Goal: Transaction & Acquisition: Book appointment/travel/reservation

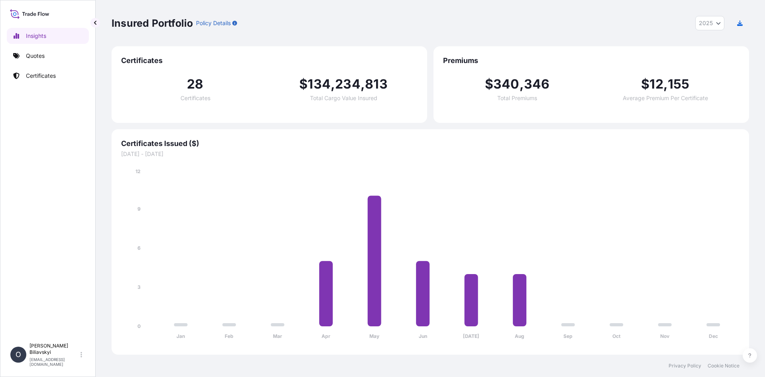
select select "2025"
click at [42, 73] on p "Certificates" at bounding box center [41, 76] width 30 height 8
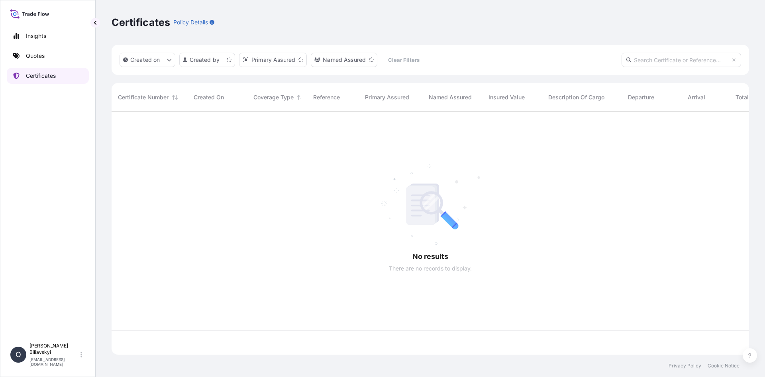
scroll to position [241, 632]
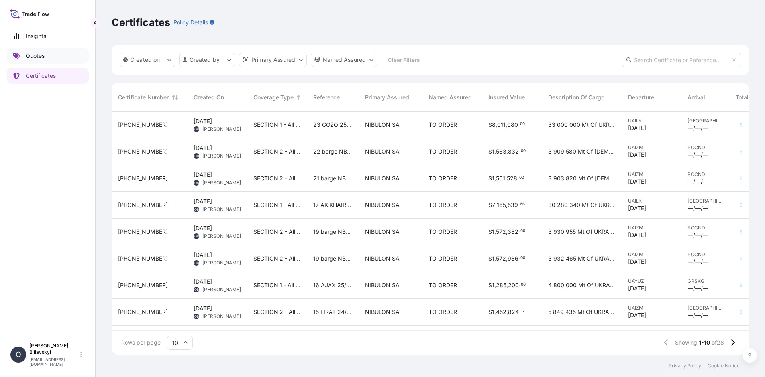
click at [47, 55] on link "Quotes" at bounding box center [48, 56] width 82 height 16
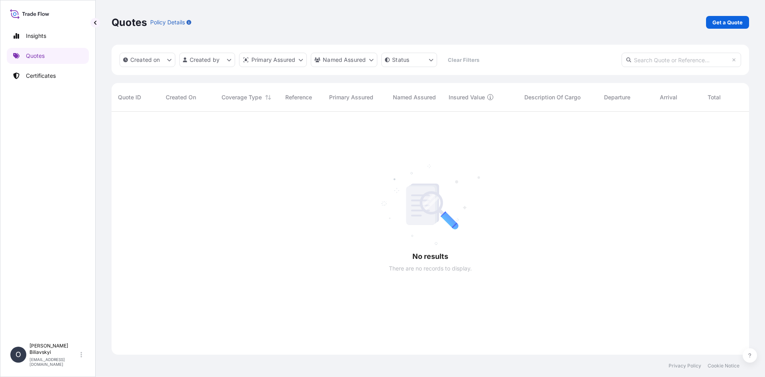
scroll to position [266, 632]
click at [732, 23] on p "Get a Quote" at bounding box center [728, 22] width 30 height 8
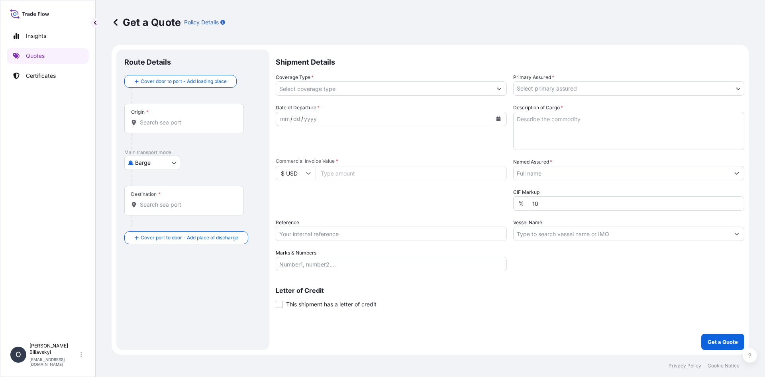
click at [152, 117] on div "Origin *" at bounding box center [184, 119] width 120 height 30
click at [152, 118] on input "Origin *" at bounding box center [187, 122] width 94 height 8
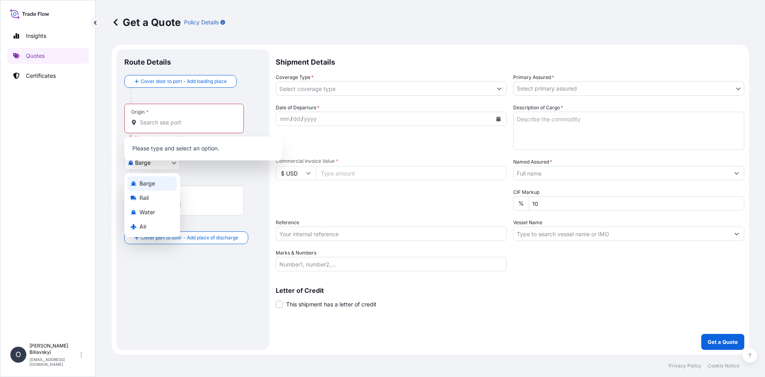
click at [161, 161] on body "0 options available. Insights Quotes Certificates O [PERSON_NAME] [EMAIL_ADDRES…" at bounding box center [382, 188] width 765 height 377
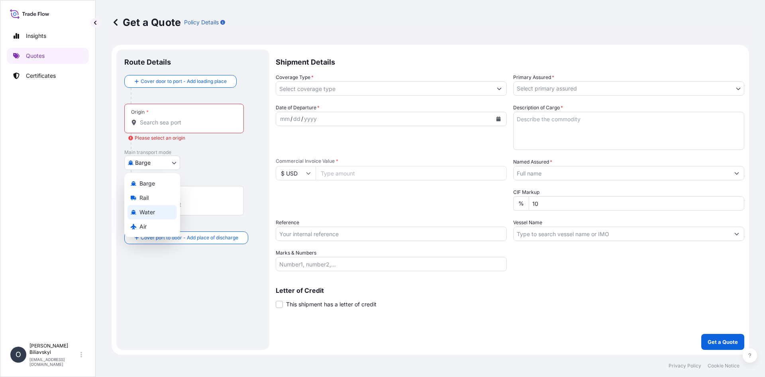
click at [143, 214] on span "Water" at bounding box center [148, 212] width 16 height 8
select select "Water"
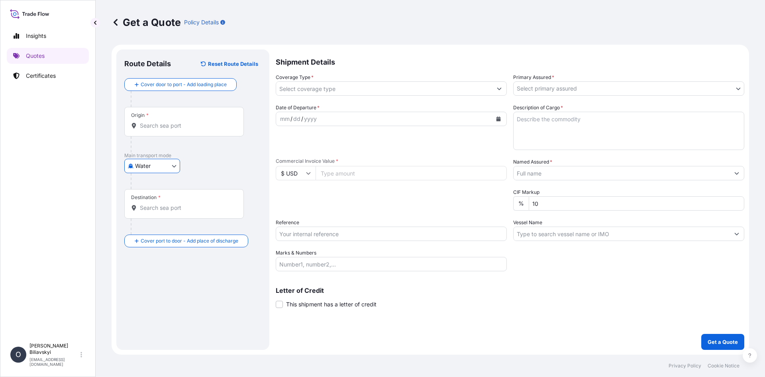
click at [168, 123] on input "Origin *" at bounding box center [187, 126] width 94 height 8
click at [179, 121] on div "Origin *" at bounding box center [184, 122] width 120 height 30
click at [179, 122] on input "Origin * Please select an origin" at bounding box center [187, 126] width 94 height 8
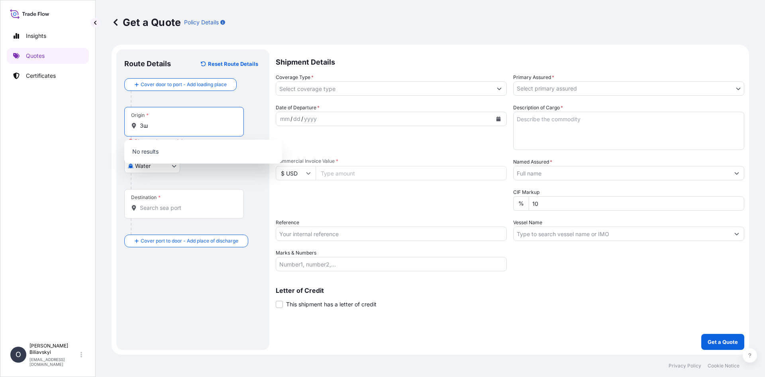
type input "З"
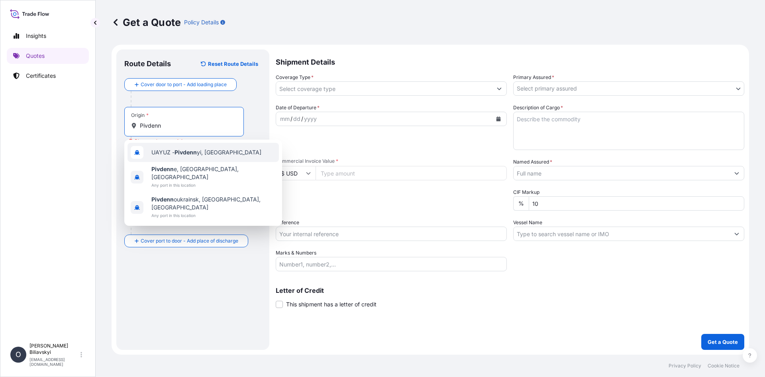
click at [206, 157] on div "UAYUZ - Pivdenn yi, [GEOGRAPHIC_DATA]" at bounding box center [203, 152] width 151 height 19
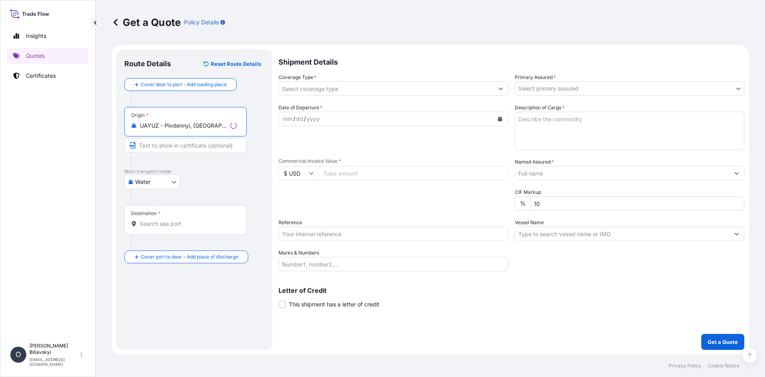
type input "UAYUZ - Pivdennyi, [GEOGRAPHIC_DATA]"
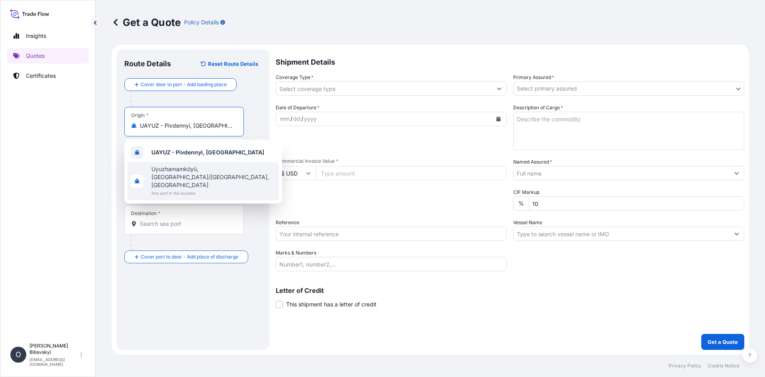
click at [111, 171] on div "Get a Quote Policy Details Route Details Reset Route Details Cover door to port…" at bounding box center [431, 177] width 670 height 354
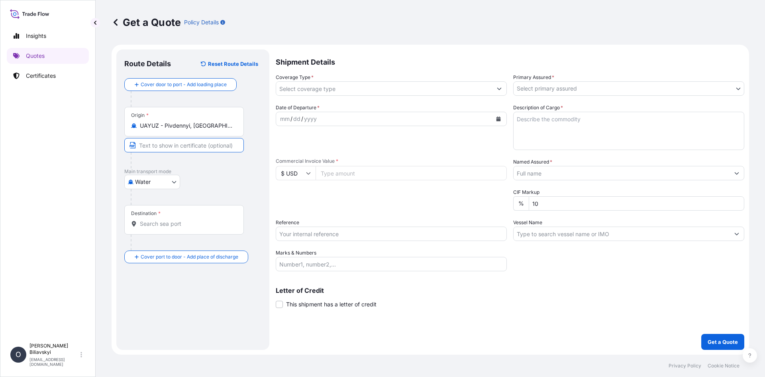
click at [161, 142] on input "Text to appear on certificate" at bounding box center [184, 145] width 120 height 14
type input "v"
paste input "PIVDENNYI, [GEOGRAPHIC_DATA]"
type input "PIVDENNYI, [GEOGRAPHIC_DATA]"
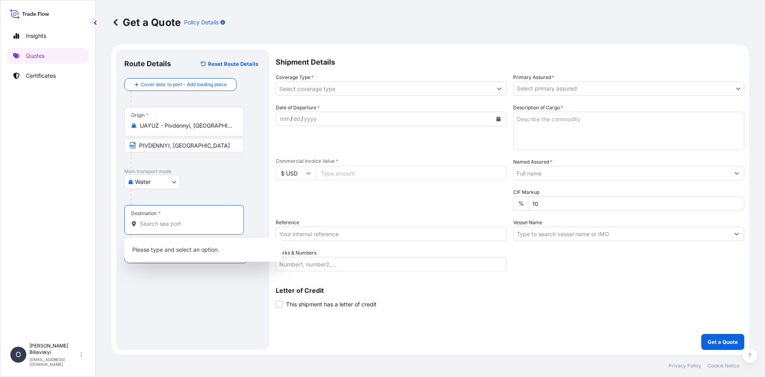
click at [155, 221] on input "Destination *" at bounding box center [187, 224] width 94 height 8
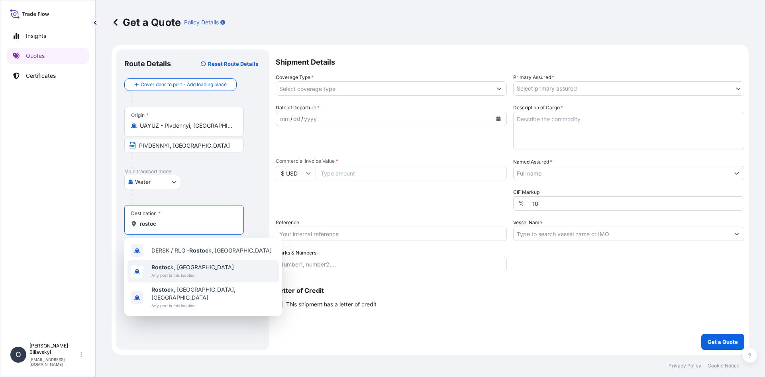
click at [209, 271] on div "Rostoc k, [GEOGRAPHIC_DATA] Any port in this location" at bounding box center [203, 271] width 151 height 22
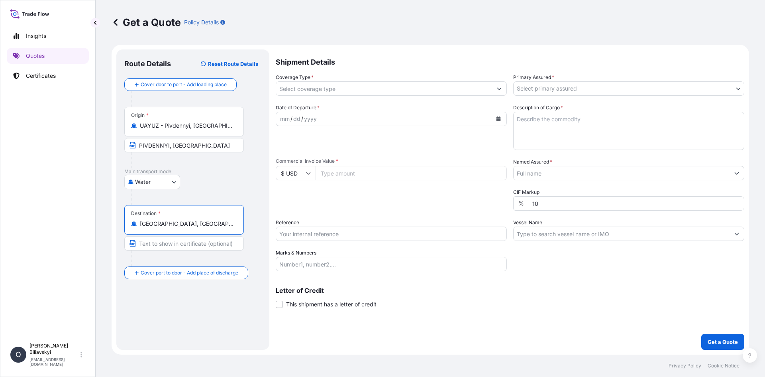
type input "[GEOGRAPHIC_DATA], [GEOGRAPHIC_DATA]"
click at [189, 246] on input "Text to appear on certificate" at bounding box center [184, 243] width 120 height 14
paste input "PIVDENNYI, [GEOGRAPHIC_DATA]"
click at [201, 237] on input "PIVDENNYI, [GEOGRAPHIC_DATA]" at bounding box center [184, 243] width 120 height 14
drag, startPoint x: 204, startPoint y: 241, endPoint x: 30, endPoint y: 232, distance: 174.9
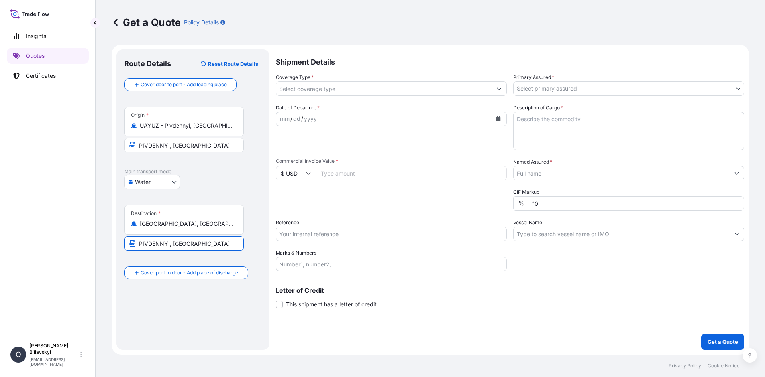
click at [30, 232] on div "Insights Quotes Certificates O [PERSON_NAME] [EMAIL_ADDRESS][DOMAIN_NAME] Get a…" at bounding box center [382, 188] width 765 height 377
paste input "[GEOGRAPHIC_DATA], [GEOGRAPHIC_DATA]"
type input "[GEOGRAPHIC_DATA], [GEOGRAPHIC_DATA]"
click at [361, 90] on input "Coverage Type *" at bounding box center [384, 88] width 216 height 14
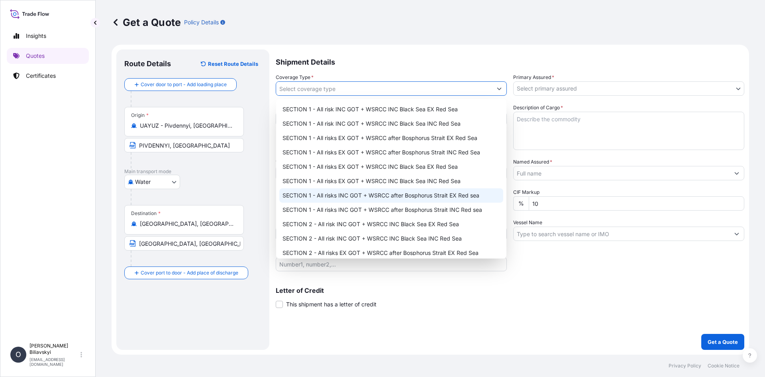
click at [417, 200] on div "SECTION 1 - All risks INC GOT + WSRCC after Bosphorus Strait EX Red sea" at bounding box center [391, 195] width 224 height 14
type input "SECTION 1 - All risks INC GOT + WSRCC after Bosphorus Strait EX Red sea"
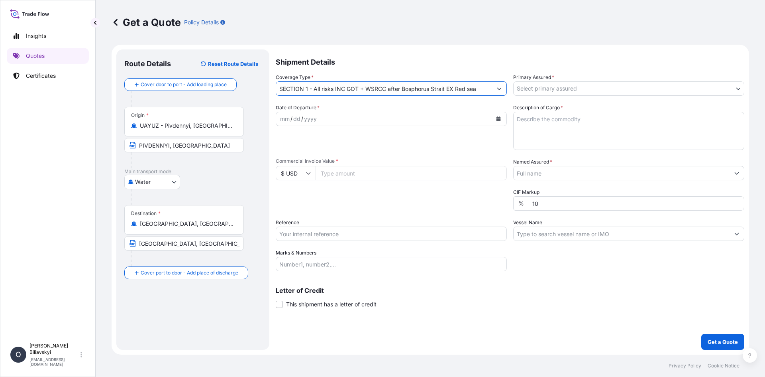
click at [583, 92] on body "Insights Quotes Certificates O [PERSON_NAME] [EMAIL_ADDRESS][DOMAIN_NAME] Get a…" at bounding box center [382, 188] width 765 height 377
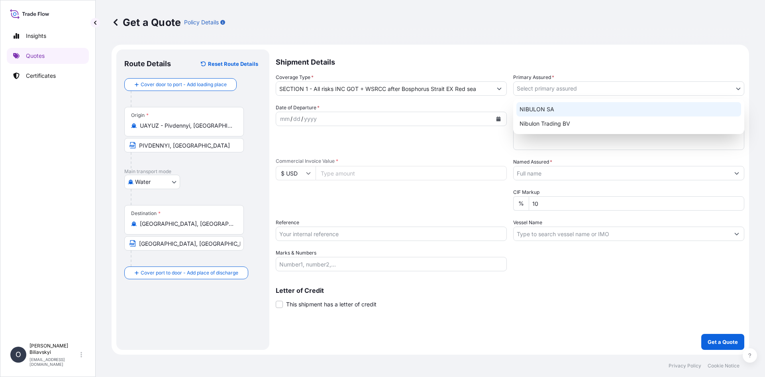
click at [566, 106] on div "NIBULON SA" at bounding box center [629, 109] width 225 height 14
select select "31538"
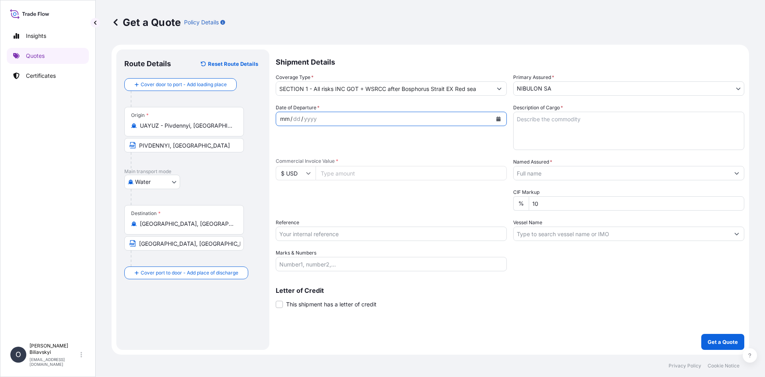
click at [373, 117] on div "mm / dd / yyyy" at bounding box center [384, 119] width 216 height 14
click at [498, 118] on icon "Calendar" at bounding box center [498, 118] width 5 height 5
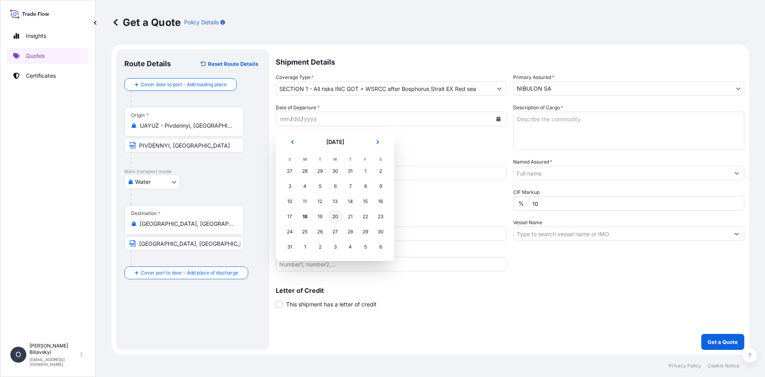
click at [336, 215] on div "20" at bounding box center [335, 216] width 14 height 14
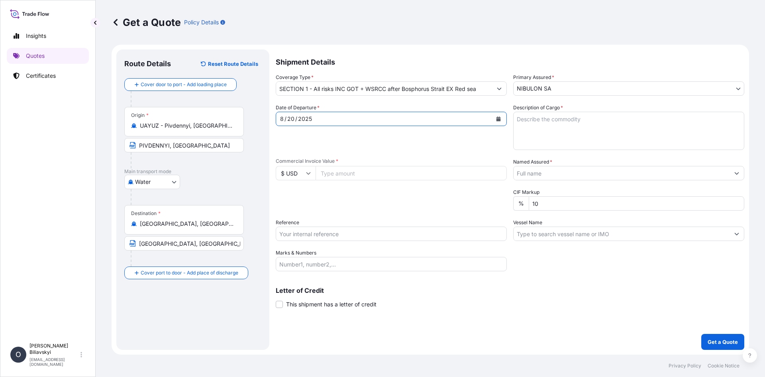
click at [553, 118] on textarea "Description of Cargo *" at bounding box center [628, 131] width 231 height 38
paste textarea "40,500.000 mt of UKRAINIAN SUSTAINABLE NON GMO “00” RAPESEED, CROP 2025, IN BUL…"
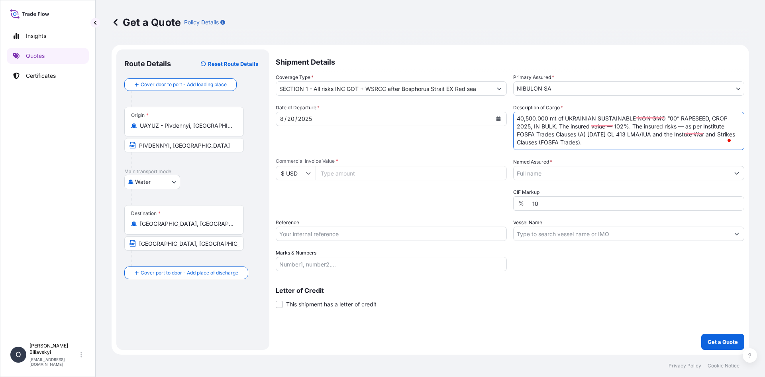
scroll to position [1, 0]
type textarea "40,500.000 mt of UKRAINIAN SUSTAINABLE NON GMO “00” RAPESEED, CROP 2025, IN BUL…"
click at [406, 174] on input "Commercial Invoice Value *" at bounding box center [411, 173] width 191 height 14
paste input "22153500.00"
type input "22153500.00"
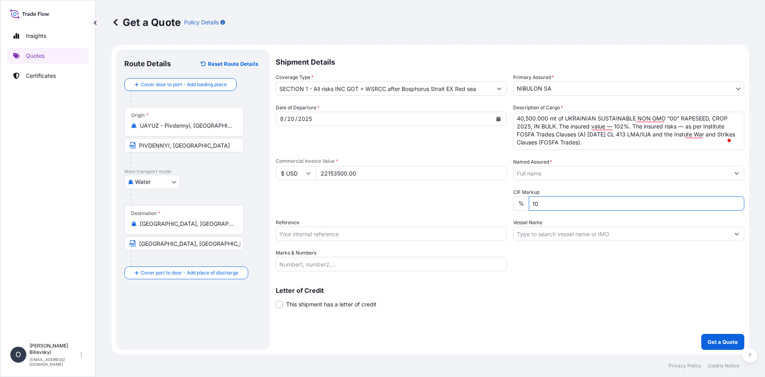
drag, startPoint x: 550, startPoint y: 200, endPoint x: 496, endPoint y: 204, distance: 54.4
click at [496, 204] on div "Date of Departure * [DATE] Cargo Category * Grain & Oilseeds, Cereals, Wheat, B…" at bounding box center [510, 187] width 469 height 167
type input "2"
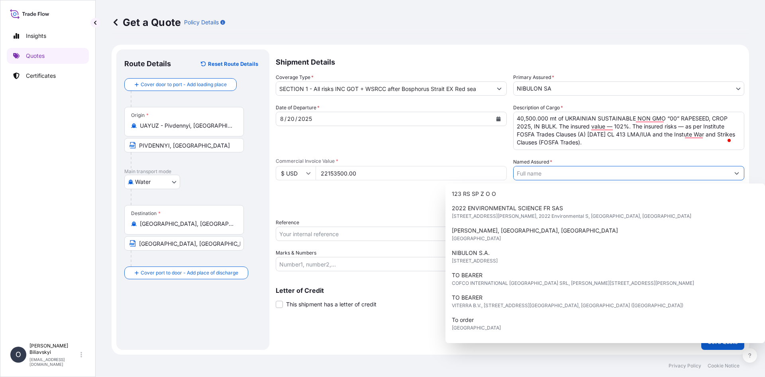
click at [559, 170] on input "Named Assured *" at bounding box center [622, 173] width 216 height 14
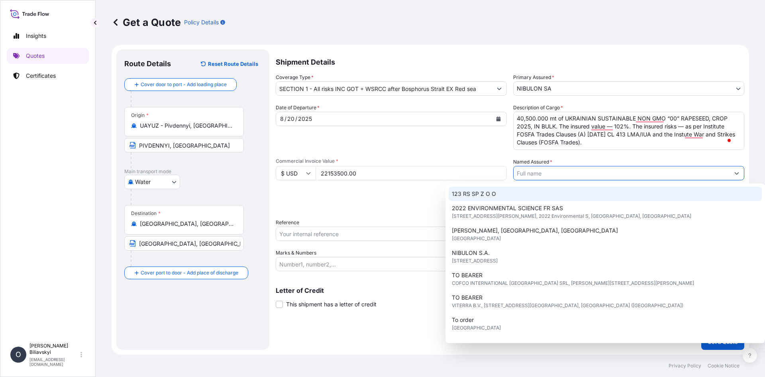
click at [548, 169] on input "Named Assured *" at bounding box center [622, 173] width 216 height 14
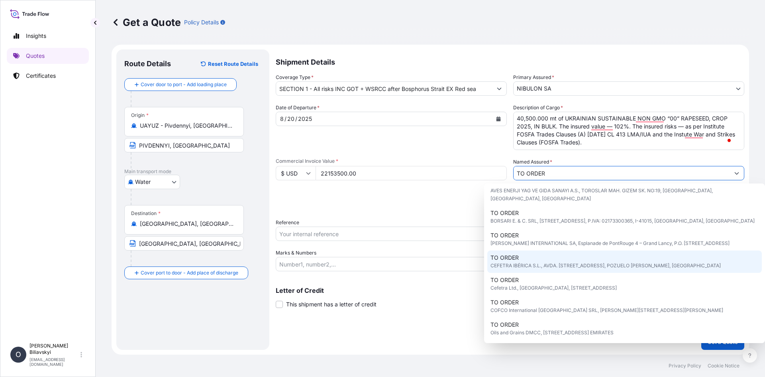
scroll to position [49, 0]
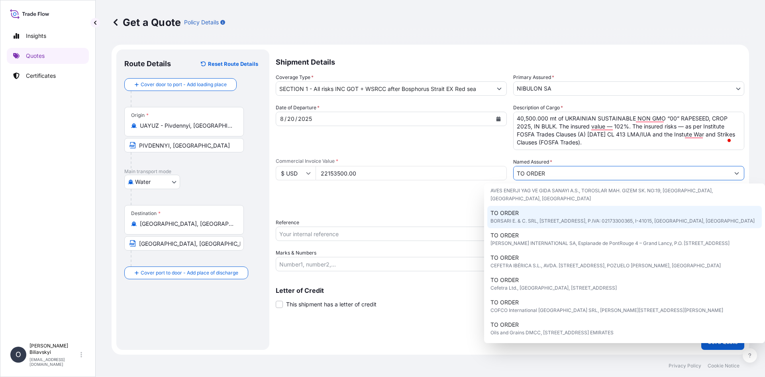
type input "TO ORDER"
click at [404, 193] on div "Packing Category Type to search a container mode Please select a primary mode o…" at bounding box center [391, 199] width 231 height 22
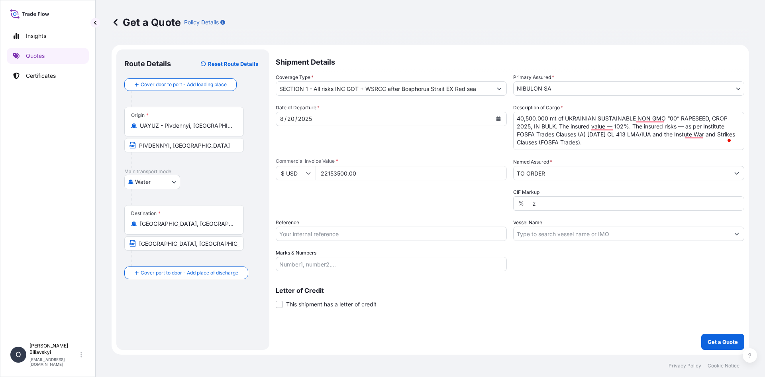
click at [354, 235] on input "Reference" at bounding box center [391, 233] width 231 height 14
paste input "18 SILVER [DEMOGRAPHIC_DATA] 24/062"
type input "18 SILVER [DEMOGRAPHIC_DATA] 24/062"
click at [581, 231] on input "Vessel Name" at bounding box center [622, 233] width 216 height 14
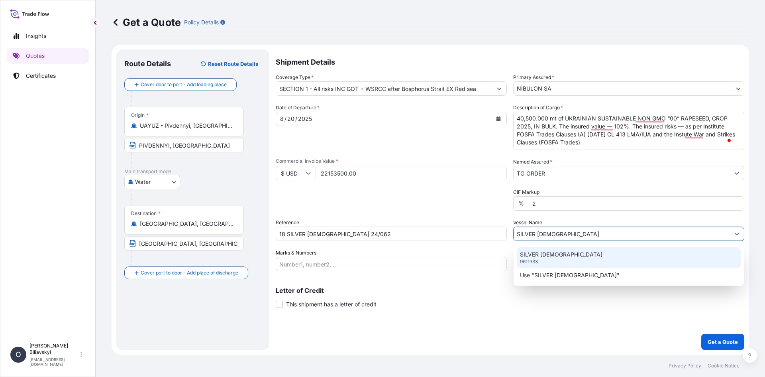
click at [550, 259] on div "SILVER [DEMOGRAPHIC_DATA] 9611333" at bounding box center [629, 257] width 224 height 21
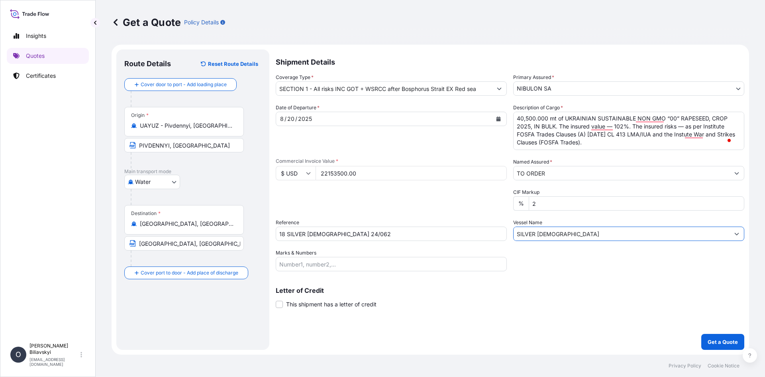
type input "SILVER [DEMOGRAPHIC_DATA]"
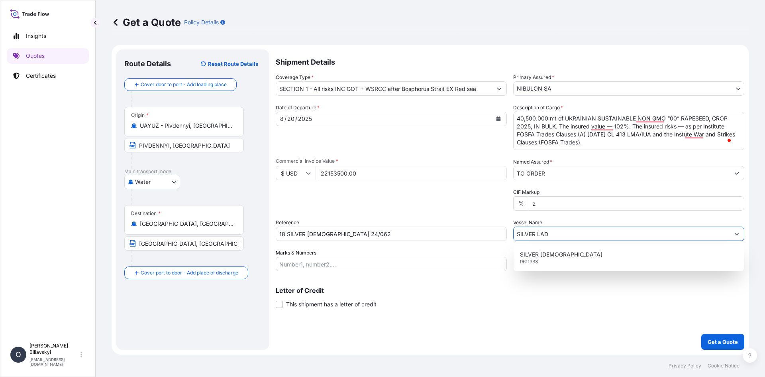
type input "SILVER [DEMOGRAPHIC_DATA]"
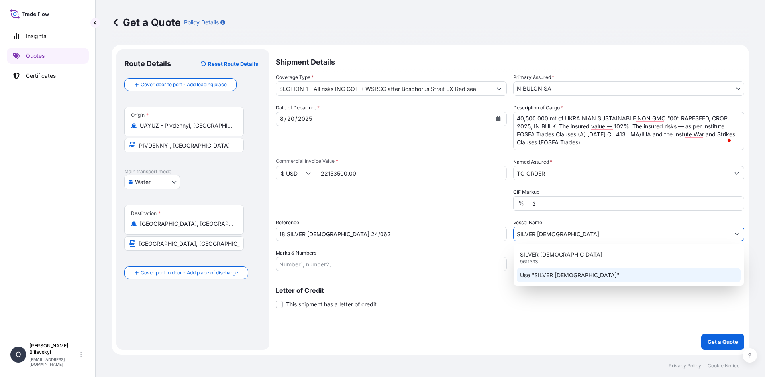
click at [581, 275] on div "Use "SILVER [DEMOGRAPHIC_DATA]"" at bounding box center [629, 275] width 224 height 14
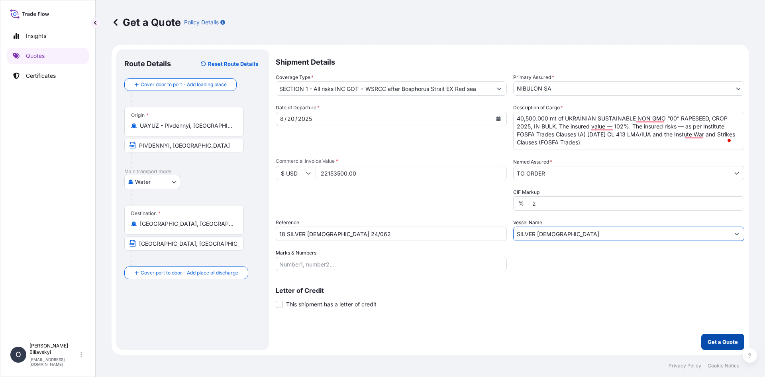
click at [725, 345] on p "Get a Quote" at bounding box center [723, 342] width 30 height 8
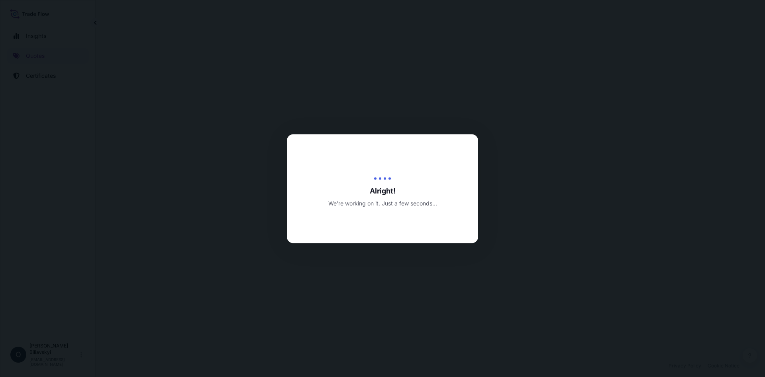
select select "Water"
select select "31538"
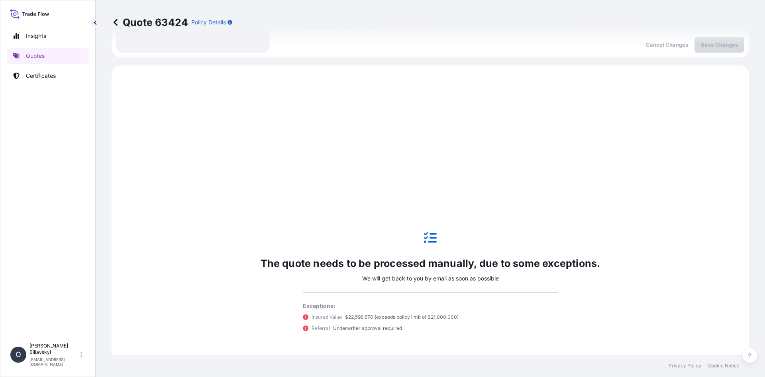
scroll to position [279, 0]
click at [212, 375] on footer "Privacy Policy Cookie Notice" at bounding box center [431, 365] width 670 height 22
click at [35, 53] on p "Quotes" at bounding box center [35, 56] width 19 height 8
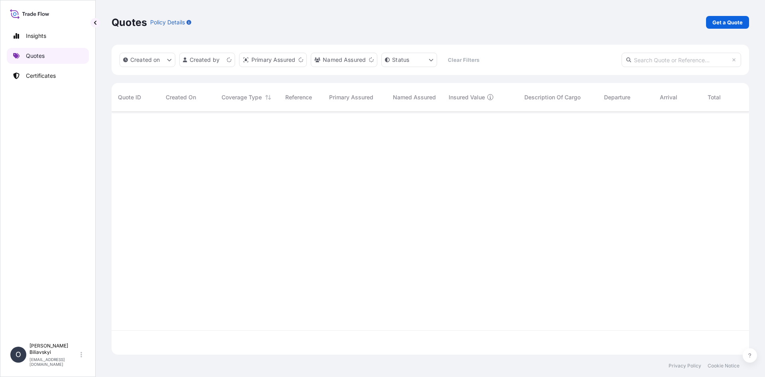
scroll to position [241, 632]
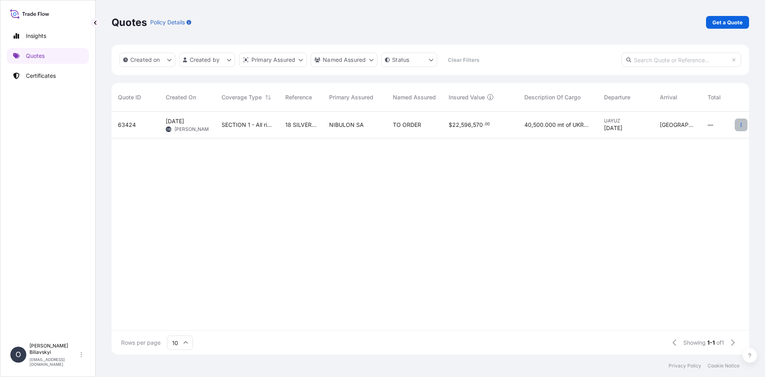
click at [742, 125] on icon "button" at bounding box center [741, 125] width 1 height 4
click at [705, 132] on link "Edit quote" at bounding box center [705, 126] width 62 height 13
select select "Water"
select select "31538"
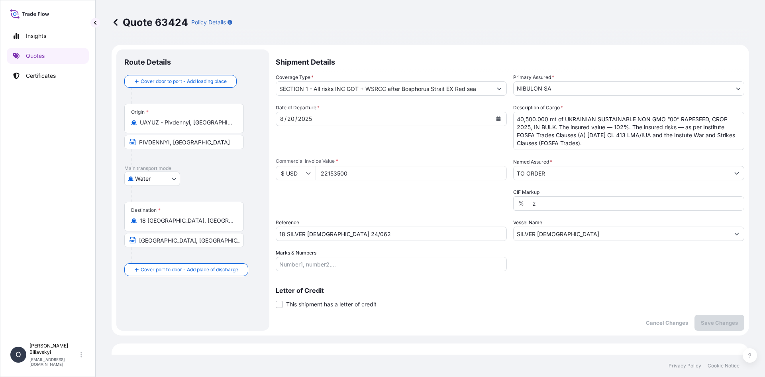
click at [379, 170] on input "22153500" at bounding box center [411, 173] width 191 height 14
type input "22153500"
drag, startPoint x: 614, startPoint y: 145, endPoint x: 412, endPoint y: 97, distance: 207.7
click at [413, 96] on div "Shipment Details Coverage Type * SECTION 1 - All risks INC GOT + WSRCC after Bo…" at bounding box center [510, 189] width 469 height 281
drag, startPoint x: 608, startPoint y: 140, endPoint x: 463, endPoint y: 92, distance: 152.0
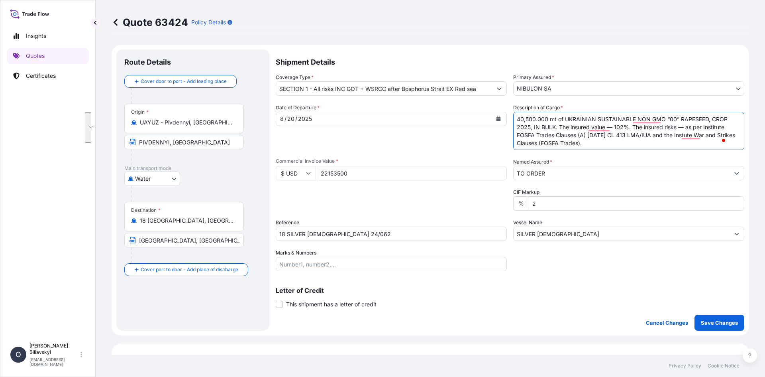
click at [463, 92] on div "Shipment Details Coverage Type * SECTION 1 - All risks INC GOT + WSRCC after Bo…" at bounding box center [510, 189] width 469 height 281
paste textarea "3,000.000 mt of UKRAINIAN SUSTAINABLE NON GMO “00” RAPESEED, CROP 2025, IN BULK…"
click at [628, 147] on textarea "40,500.000 mt of UKRAINIAN SUSTAINABLE NON GMO “00” RAPESEED, CROP 2025, IN BUL…" at bounding box center [628, 131] width 231 height 38
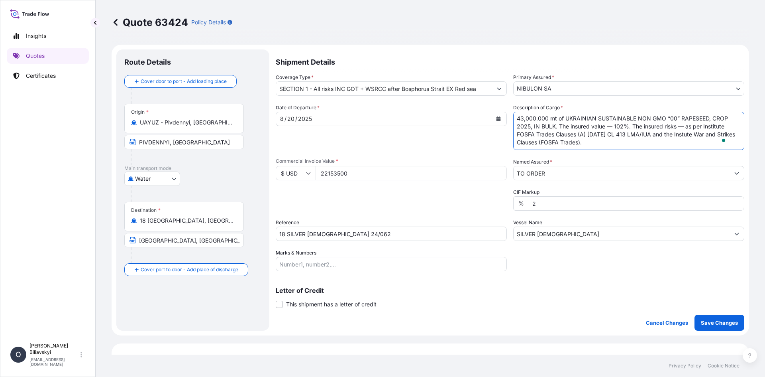
type textarea "43,000.000 mt of UKRAINIAN SUSTAINABLE NON GMO “00” RAPESEED, CROP 2025, IN BUL…"
drag, startPoint x: 362, startPoint y: 173, endPoint x: 252, endPoint y: 168, distance: 109.7
click at [252, 168] on form "Route Details Cover door to port - Add loading place Place of loading Road / [G…" at bounding box center [431, 190] width 638 height 291
paste input "3521000.00"
type input "23521000"
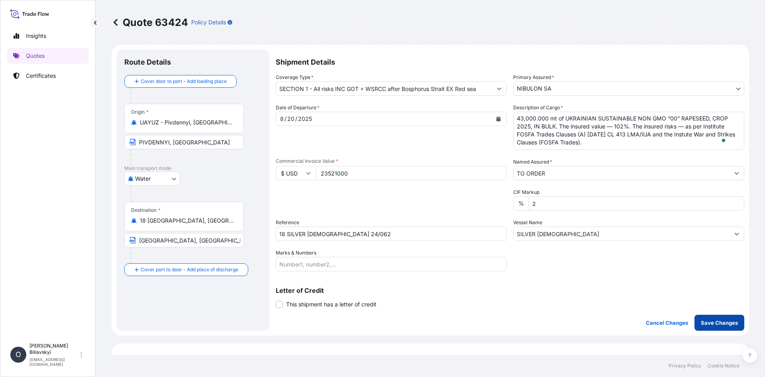
click at [714, 325] on p "Save Changes" at bounding box center [719, 323] width 37 height 8
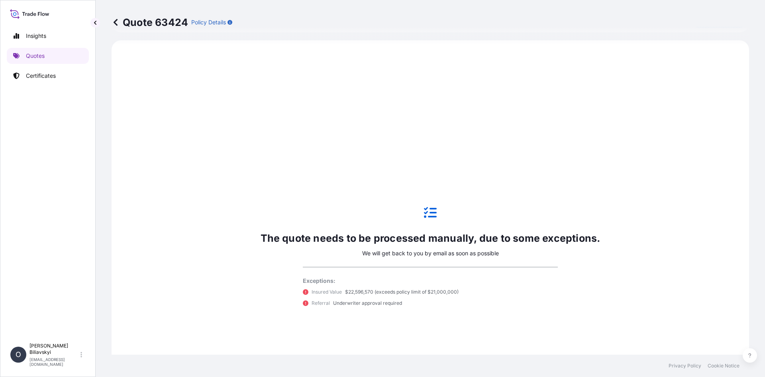
scroll to position [0, 0]
select select "Water"
select select "31538"
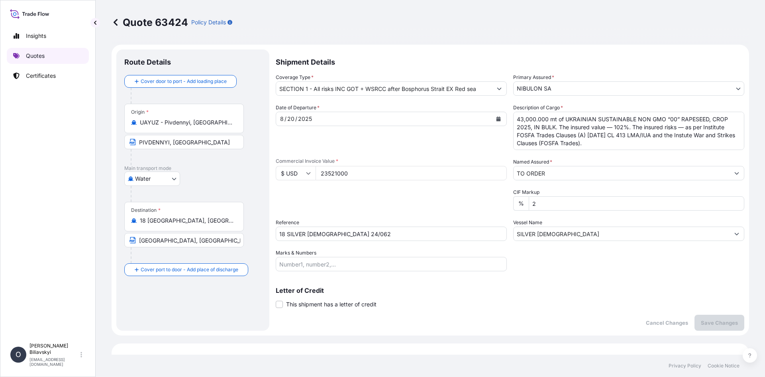
click at [24, 49] on link "Quotes" at bounding box center [48, 56] width 82 height 16
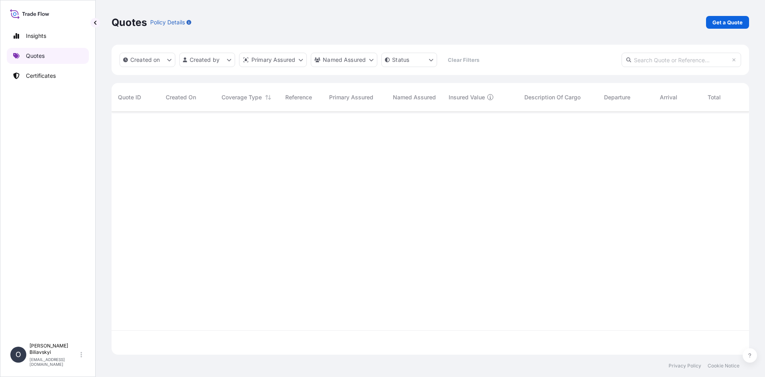
scroll to position [241, 632]
